Goal: Information Seeking & Learning: Check status

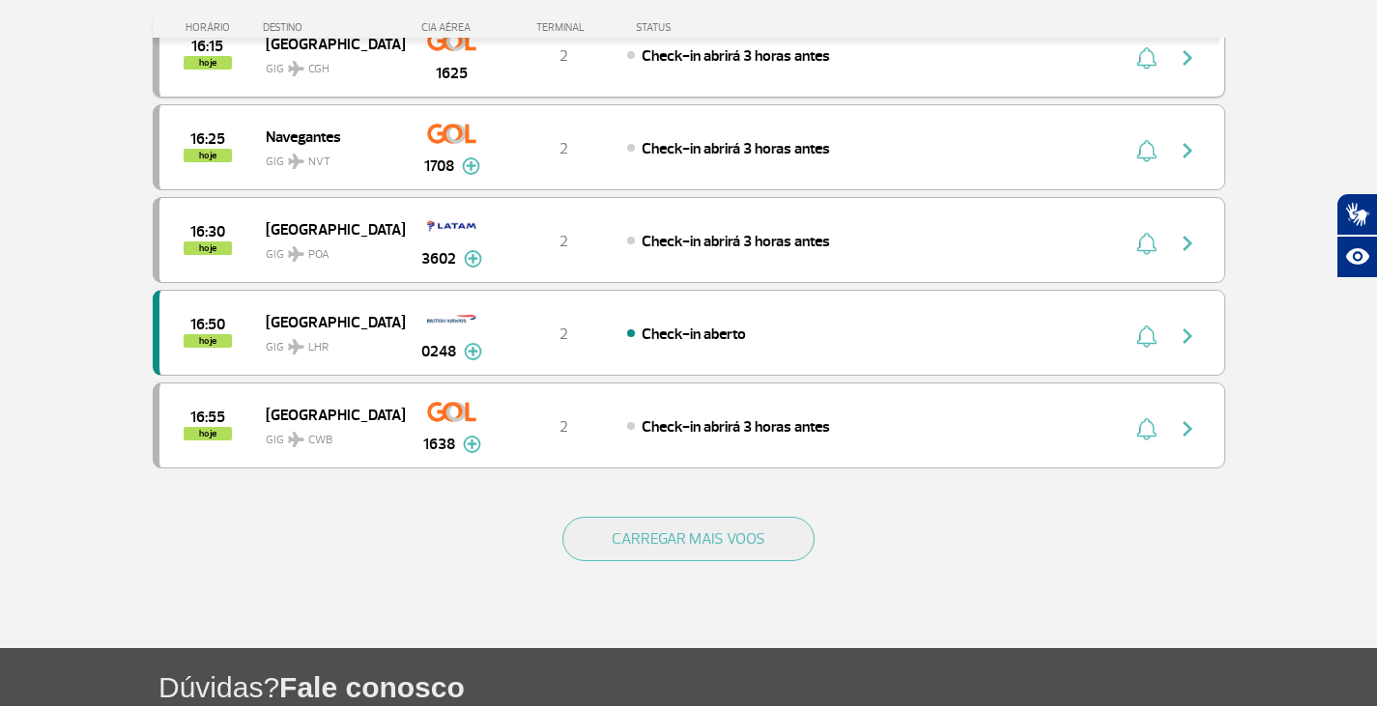
scroll to position [1739, 0]
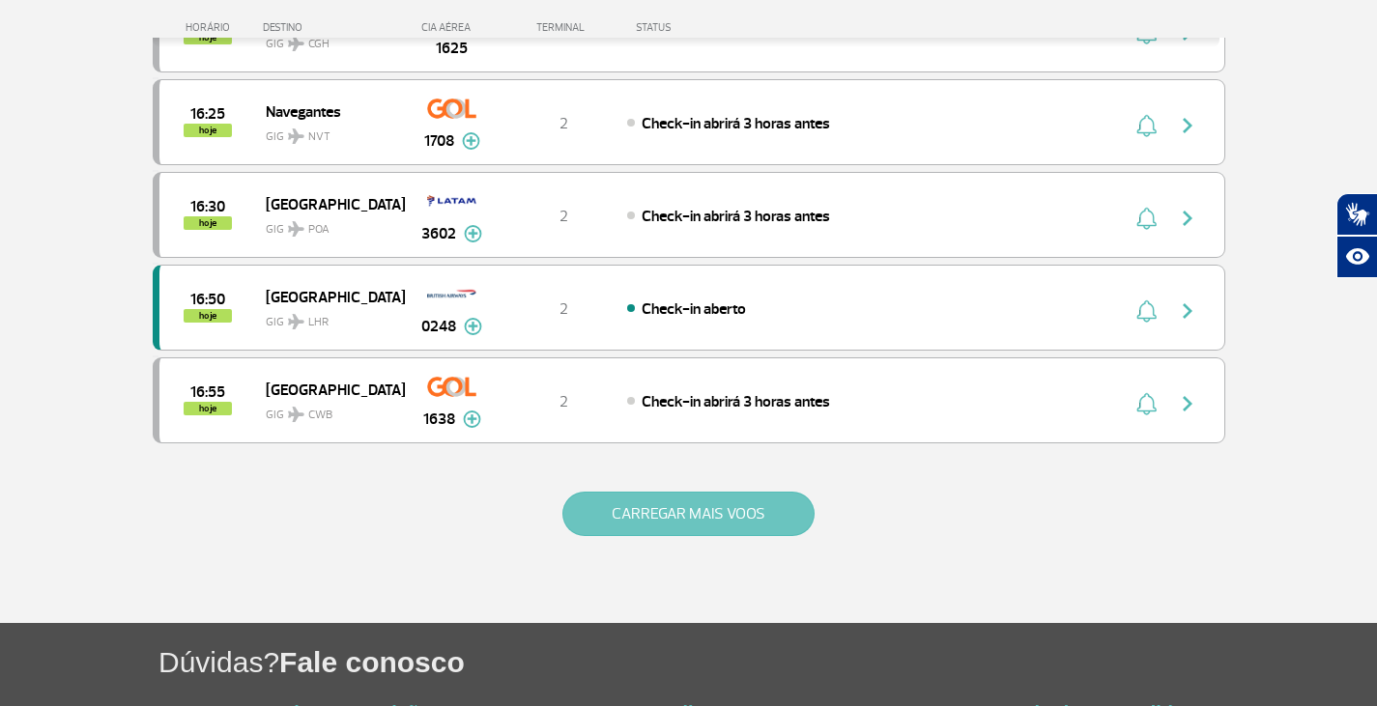
click at [692, 525] on button "CARREGAR MAIS VOOS" at bounding box center [688, 514] width 252 height 44
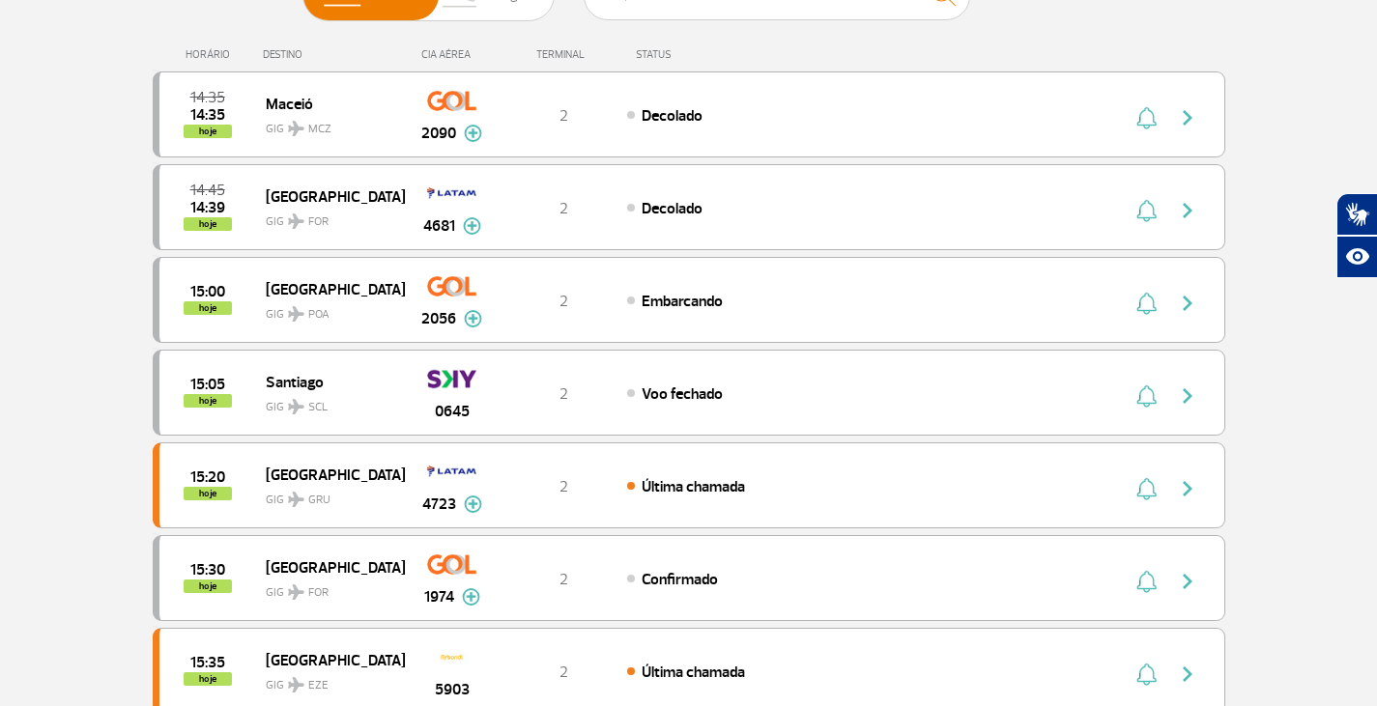
scroll to position [193, 0]
